Goal: Task Accomplishment & Management: Use online tool/utility

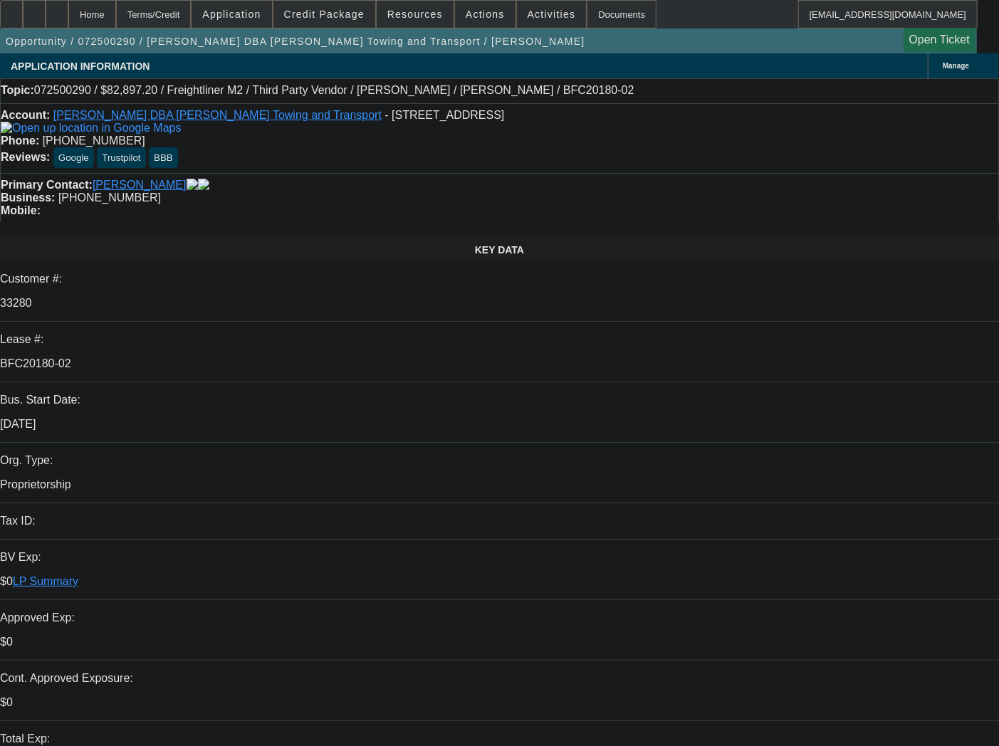
select select "0.1"
select select "0"
select select "6"
select select "0.1"
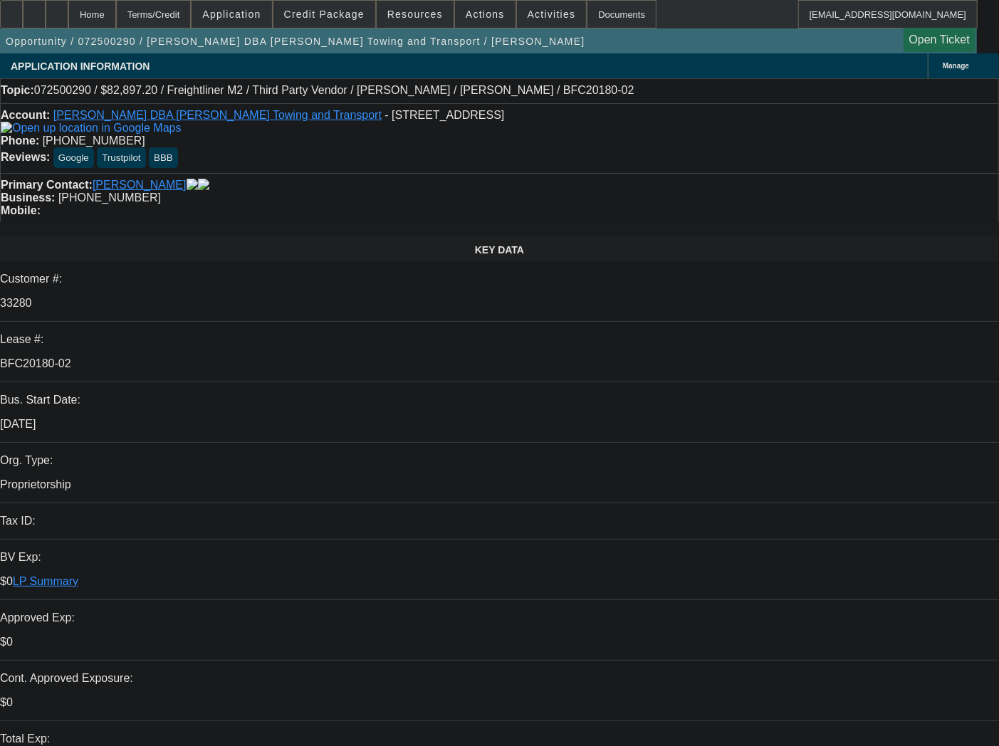
select select "0"
select select "6"
select select "0.1"
select select "0"
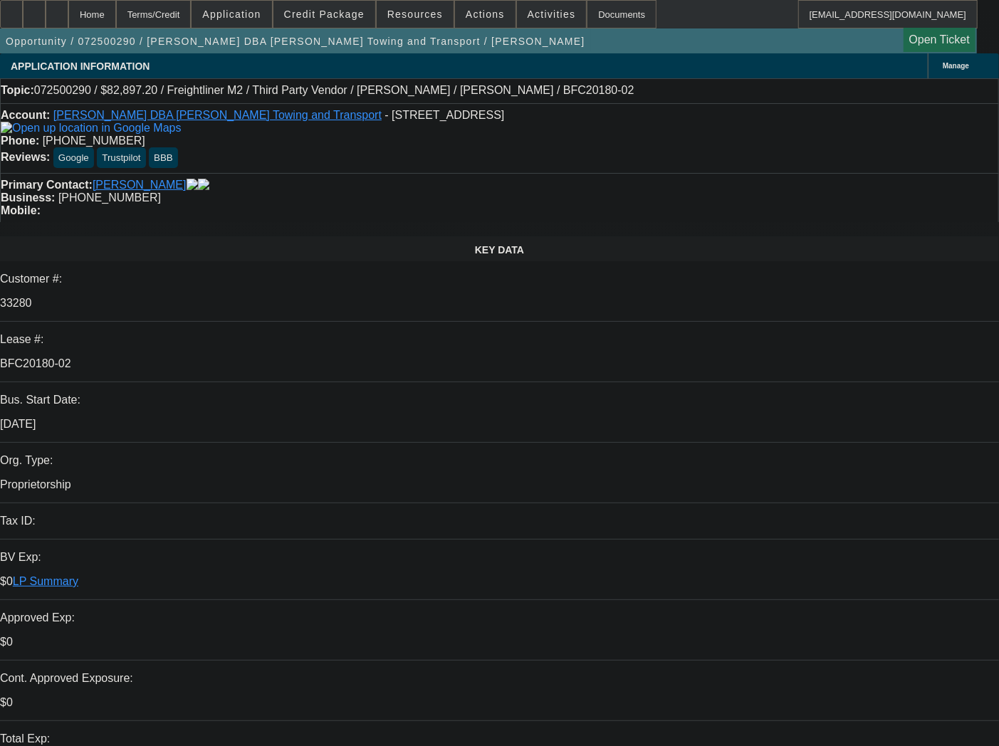
select select "0"
select select "6"
select select "0.1"
select select "0"
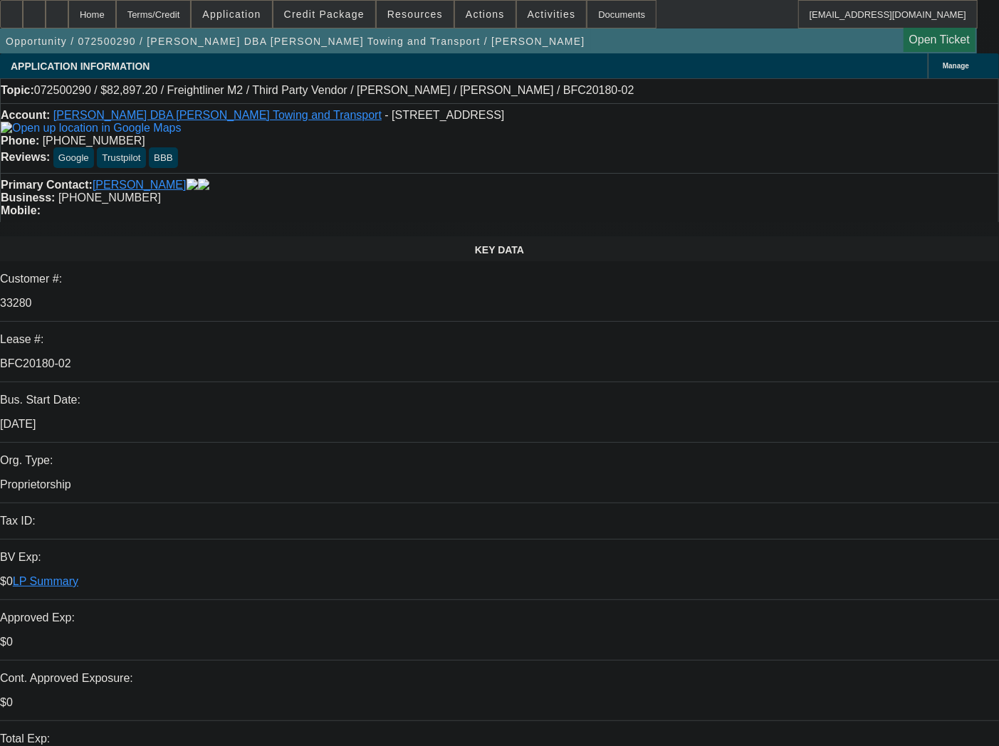
select select "6"
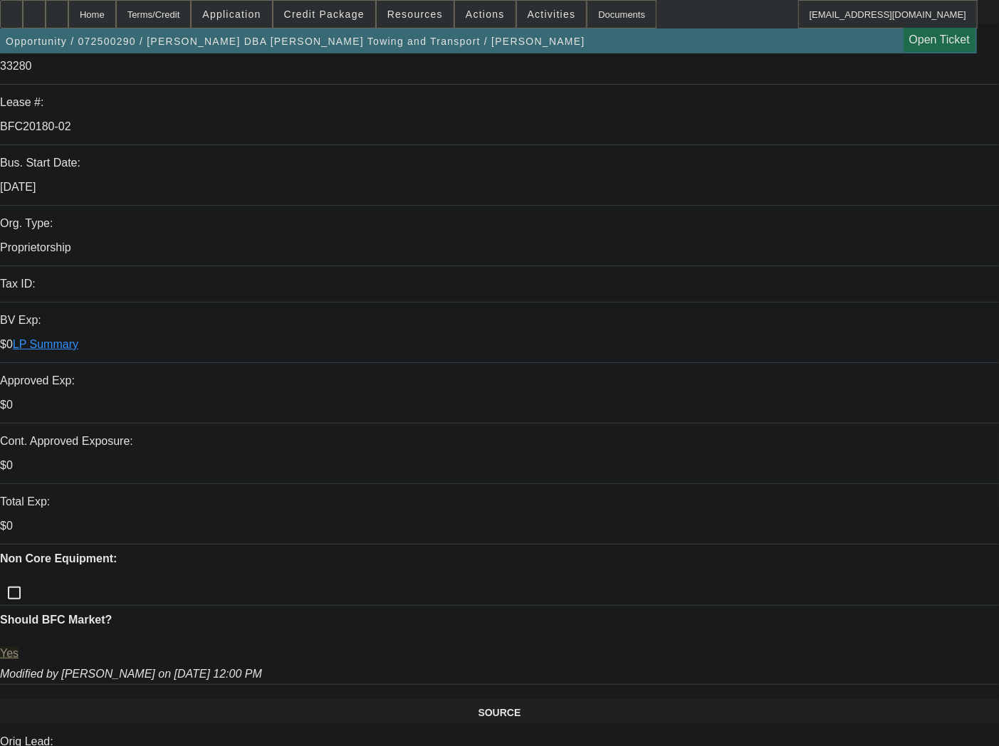
click at [478, 23] on span at bounding box center [485, 14] width 61 height 34
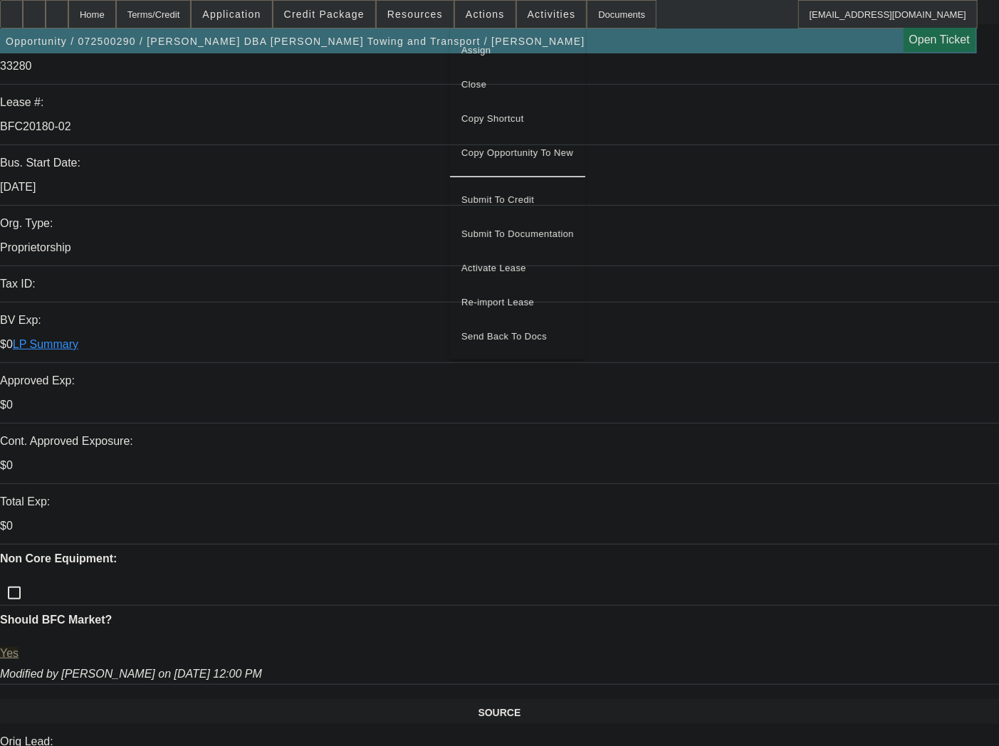
click at [470, 15] on div at bounding box center [499, 373] width 999 height 746
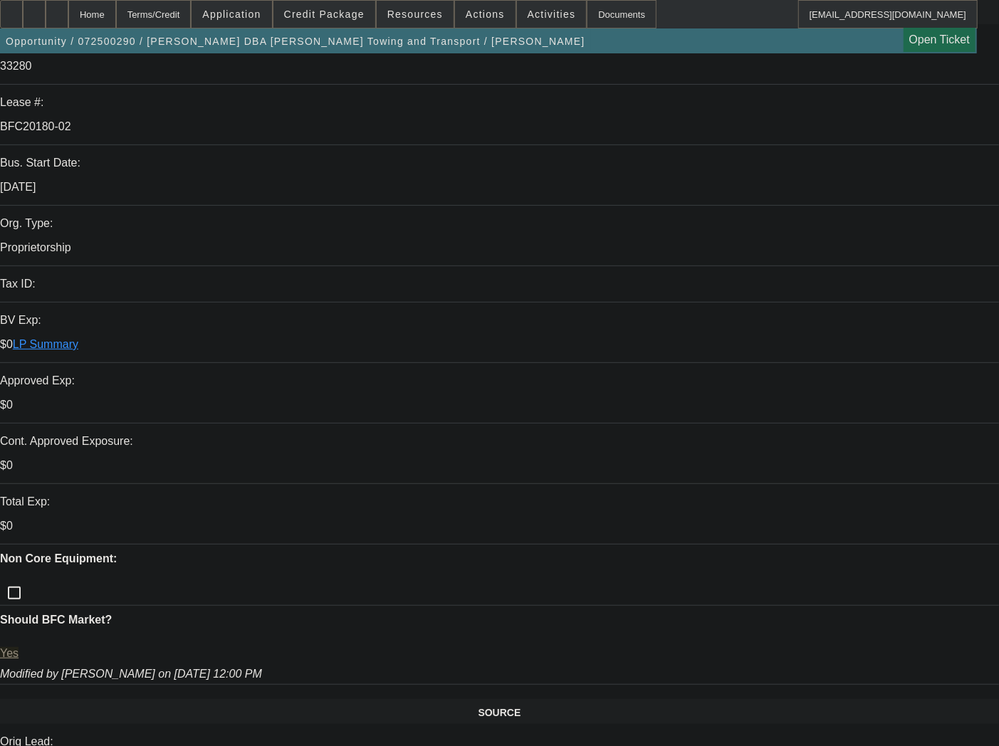
click at [470, 15] on span "Actions" at bounding box center [485, 14] width 39 height 11
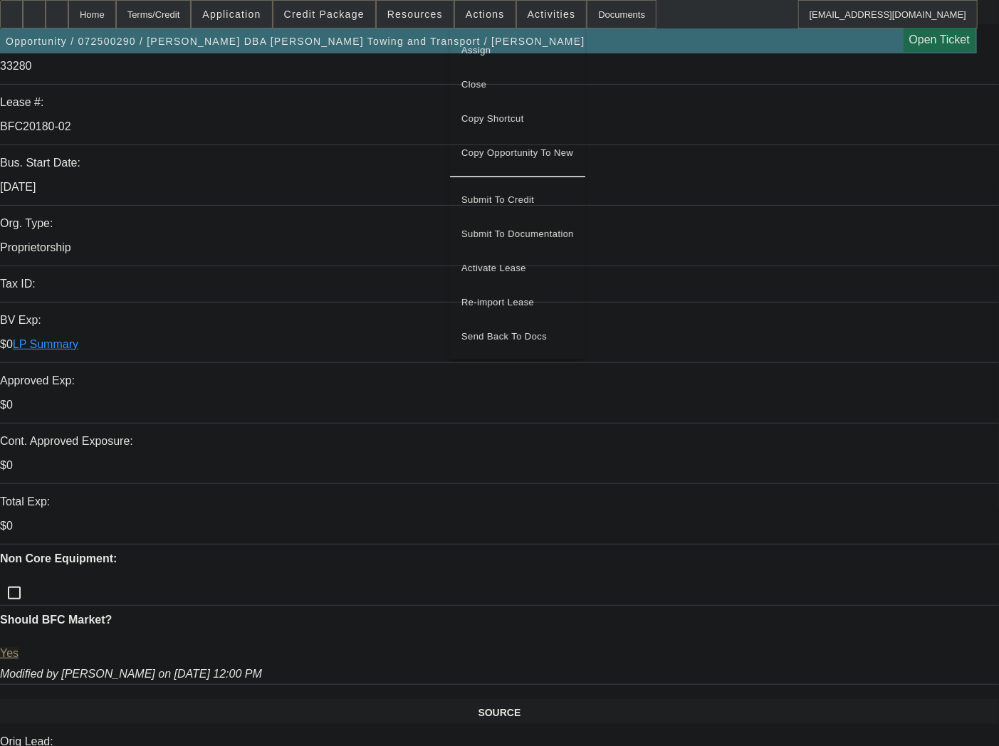
click at [501, 297] on span "Re-import Lease" at bounding box center [497, 302] width 73 height 11
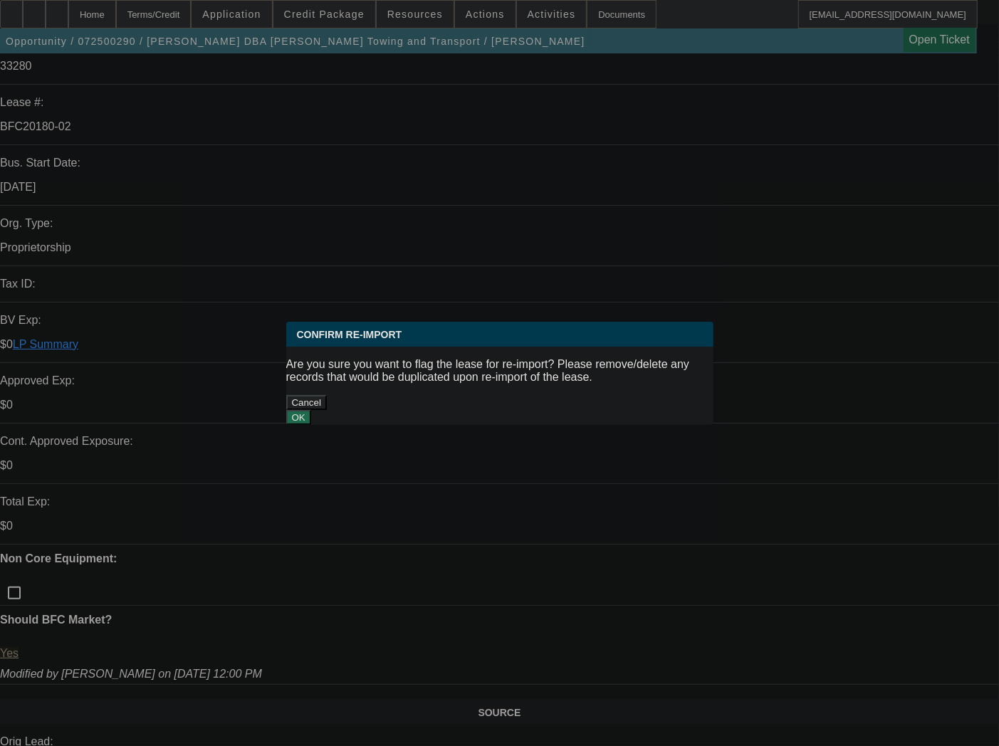
click at [311, 410] on button "OK" at bounding box center [298, 417] width 25 height 15
